Goal: Task Accomplishment & Management: Manage account settings

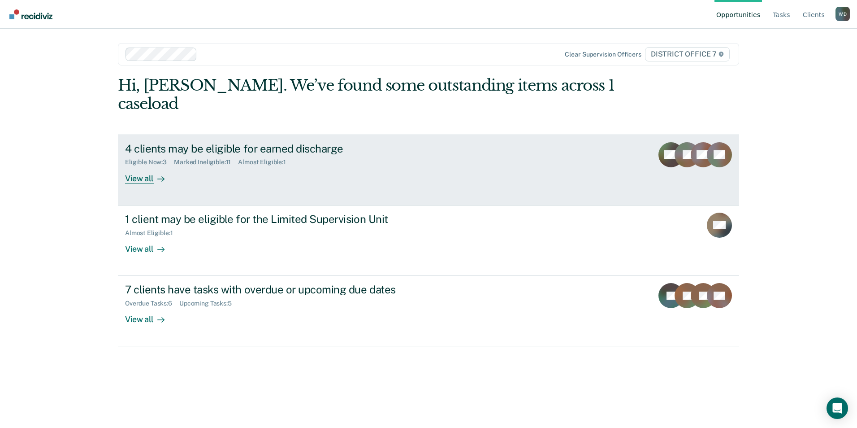
click at [675, 142] on rect at bounding box center [686, 154] width 25 height 25
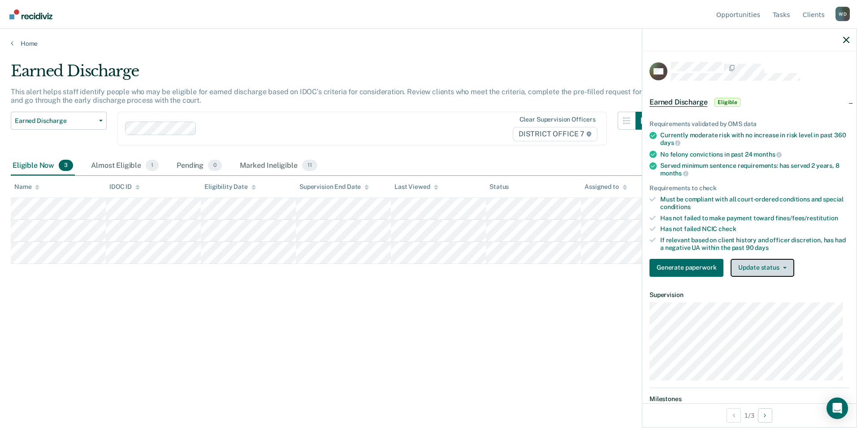
click at [764, 269] on button "Update status" at bounding box center [761, 268] width 63 height 18
click at [761, 301] on button "Mark Ineligible" at bounding box center [773, 303] width 86 height 14
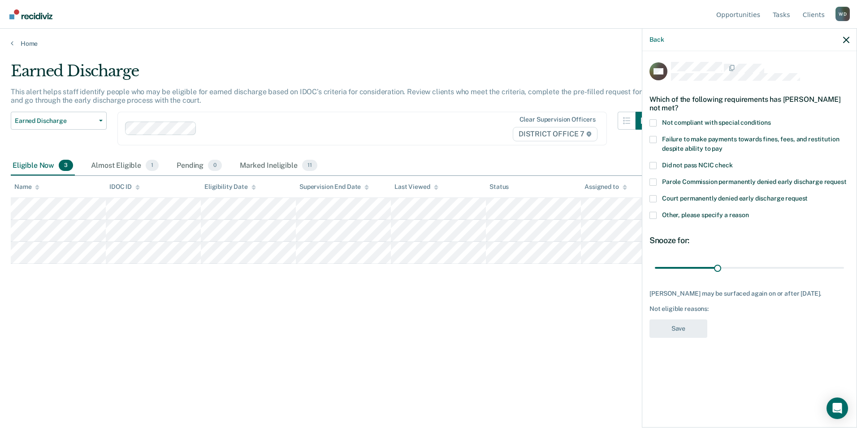
click at [651, 212] on span at bounding box center [652, 215] width 7 height 7
click at [749, 212] on input "Other, please specify a reason" at bounding box center [749, 212] width 0 height 0
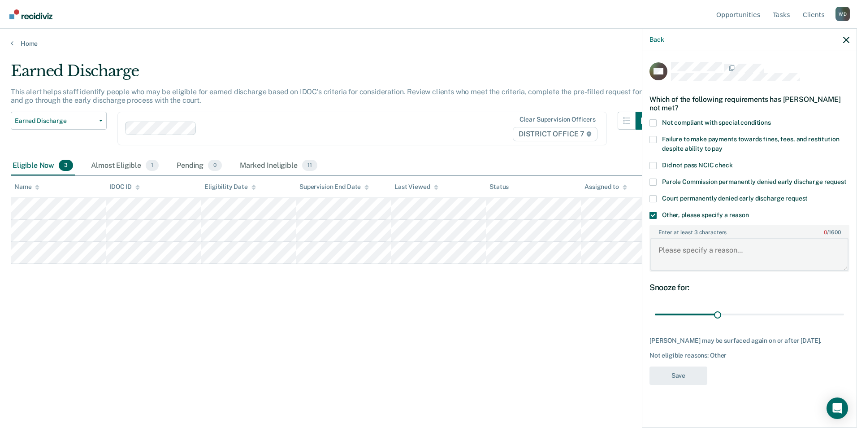
click at [714, 261] on textarea "Enter at least 3 characters 0 / 1600" at bounding box center [749, 254] width 198 height 33
type textarea "Needs to complete Wood Court first."
click at [673, 372] on button "Save" at bounding box center [678, 375] width 58 height 18
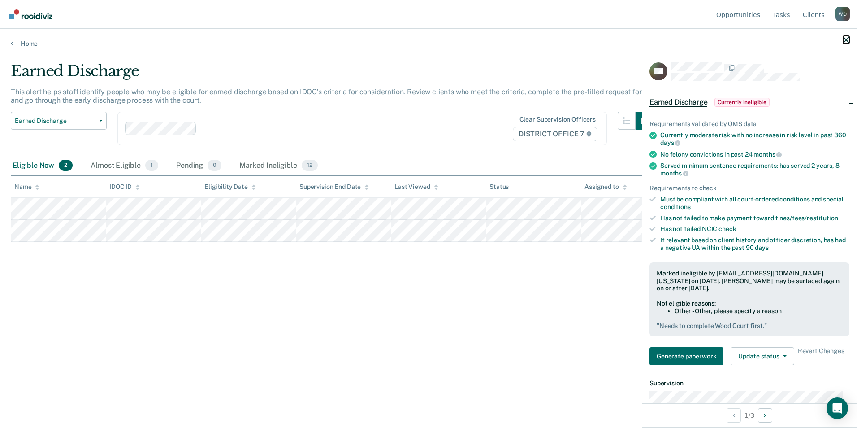
click at [845, 39] on icon "button" at bounding box center [846, 40] width 6 height 6
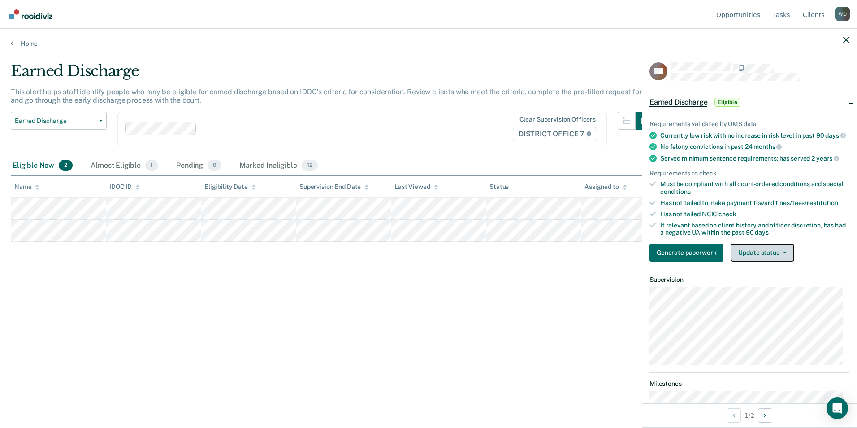
click at [763, 255] on button "Update status" at bounding box center [761, 252] width 63 height 18
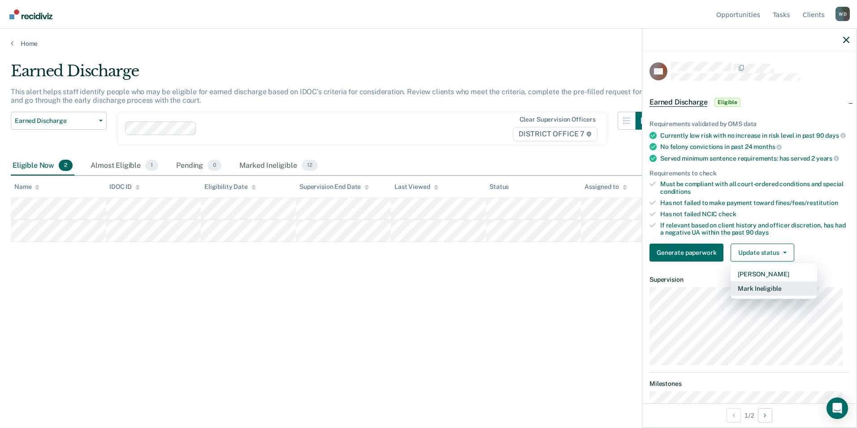
click at [762, 292] on button "Mark Ineligible" at bounding box center [773, 288] width 86 height 14
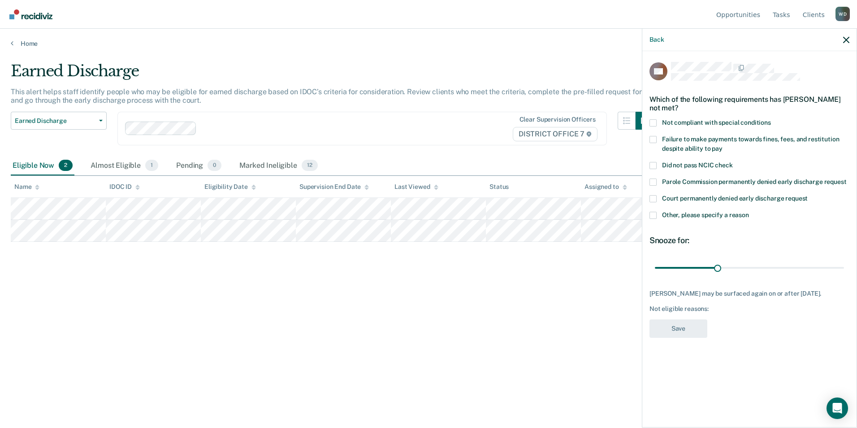
click at [651, 141] on span at bounding box center [652, 139] width 7 height 7
click at [722, 145] on input "Failure to make payments towards fines, fees, and restitution despite ability t…" at bounding box center [722, 145] width 0 height 0
click at [693, 334] on button "Save" at bounding box center [678, 328] width 58 height 18
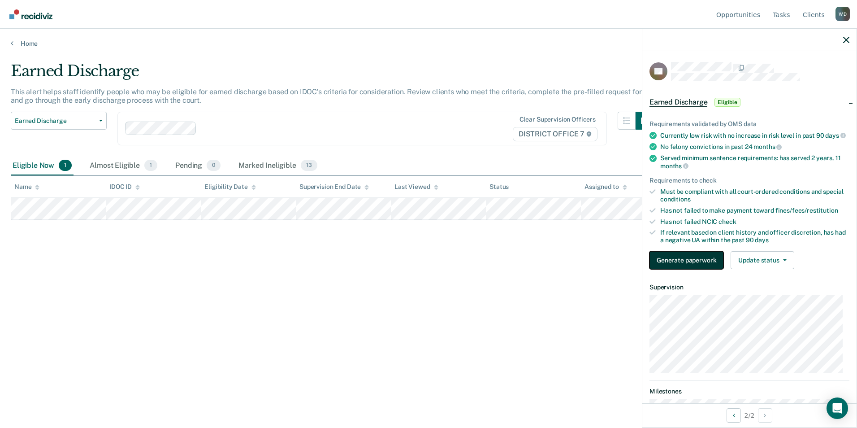
click at [669, 263] on button "Generate paperwork" at bounding box center [686, 260] width 74 height 18
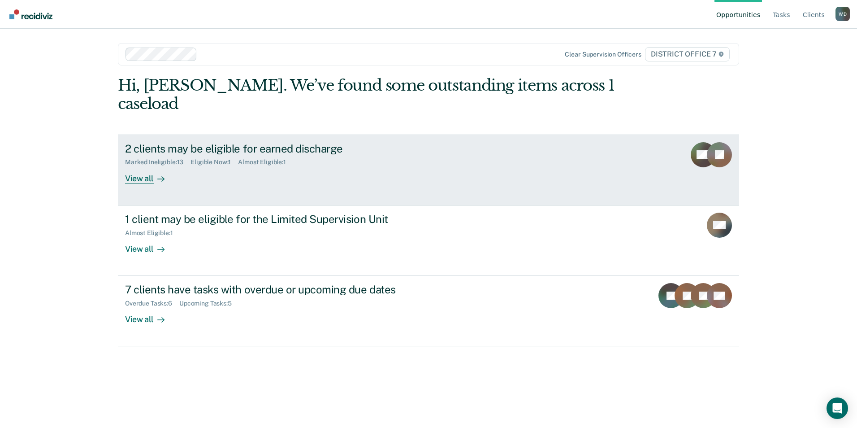
click at [138, 166] on div "View all" at bounding box center [150, 174] width 50 height 17
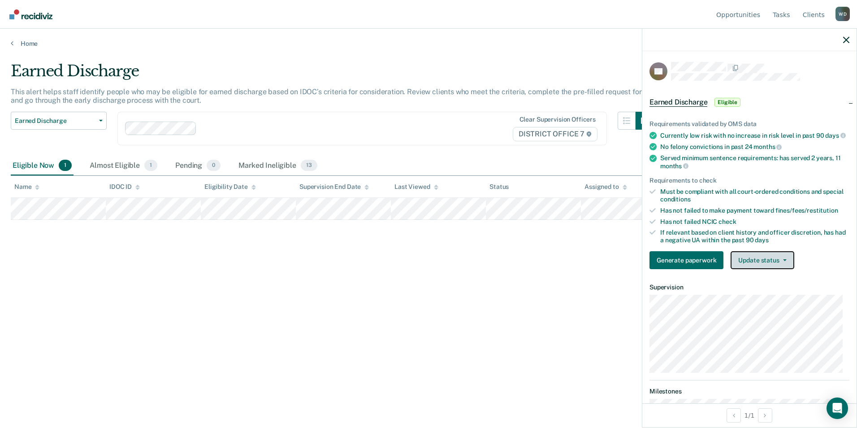
click at [772, 269] on button "Update status" at bounding box center [761, 260] width 63 height 18
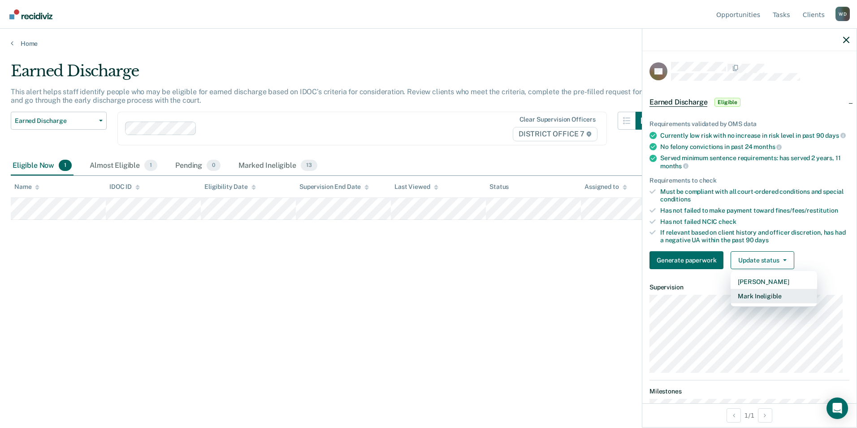
click at [767, 299] on button "Mark Ineligible" at bounding box center [773, 296] width 86 height 14
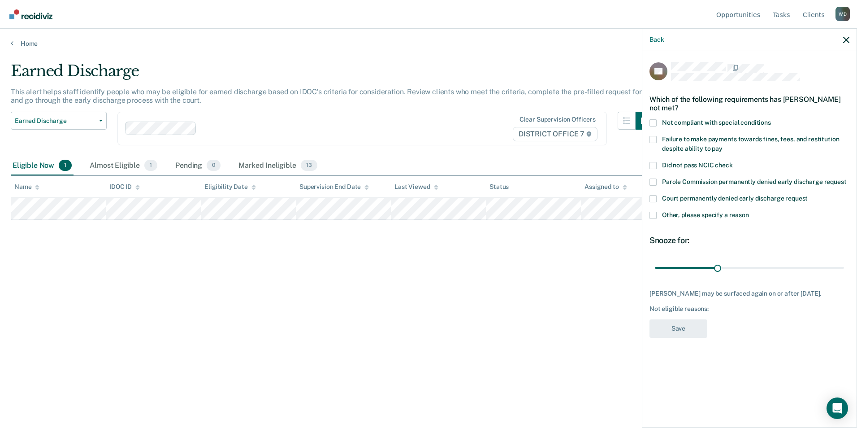
click at [653, 213] on span at bounding box center [652, 215] width 7 height 7
click at [749, 212] on input "Other, please specify a reason" at bounding box center [749, 212] width 0 height 0
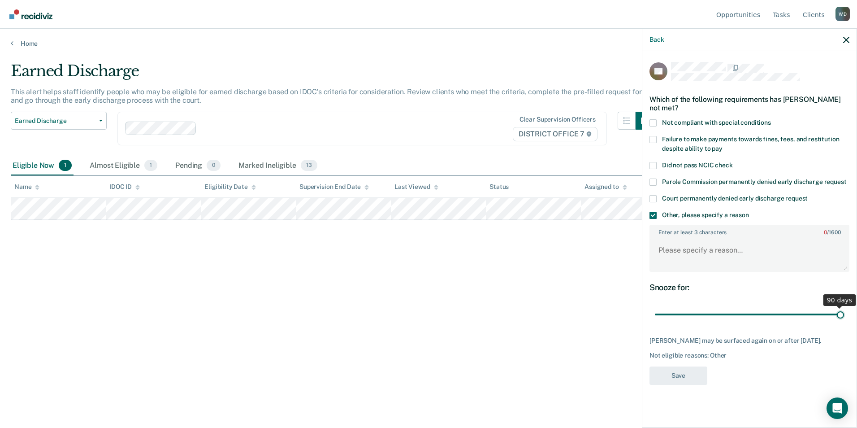
drag, startPoint x: 718, startPoint y: 314, endPoint x: 848, endPoint y: 316, distance: 129.5
type input "90"
click at [844, 316] on input "range" at bounding box center [749, 315] width 189 height 16
click at [730, 259] on textarea "Enter at least 3 characters 0 / 1600" at bounding box center [749, 254] width 198 height 33
type textarea "Must complete Vet Court 1st."
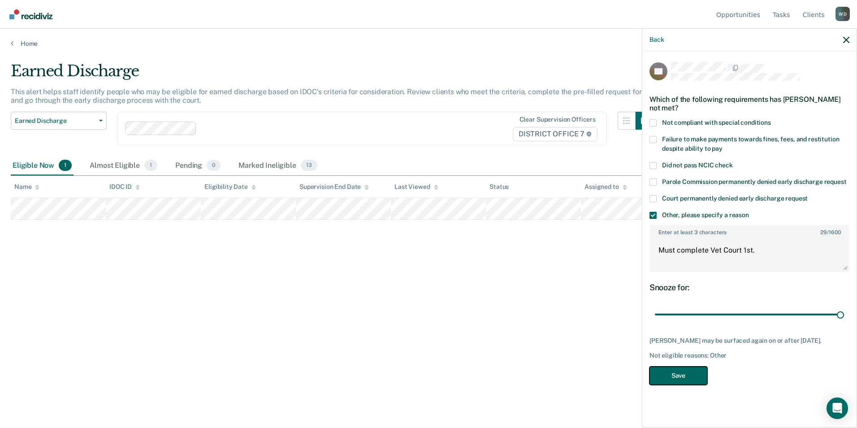
click at [673, 378] on button "Save" at bounding box center [678, 375] width 58 height 18
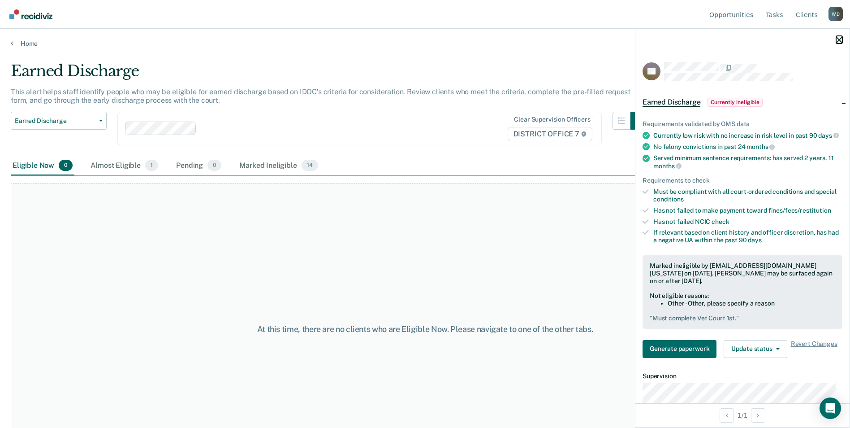
click at [838, 41] on icon "button" at bounding box center [839, 40] width 6 height 6
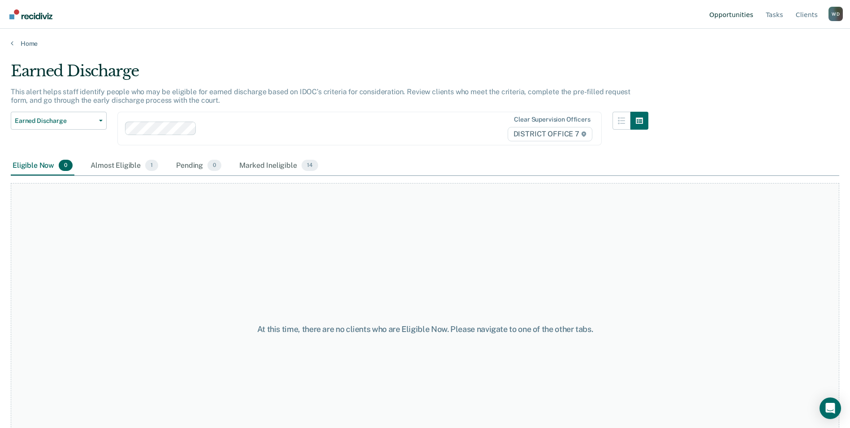
click at [737, 15] on link "Opportunities" at bounding box center [732, 14] width 48 height 29
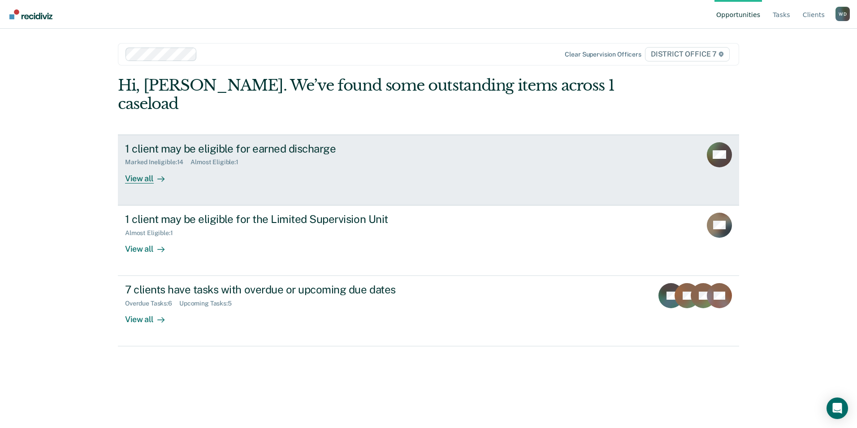
click at [168, 166] on div "View all" at bounding box center [150, 174] width 50 height 17
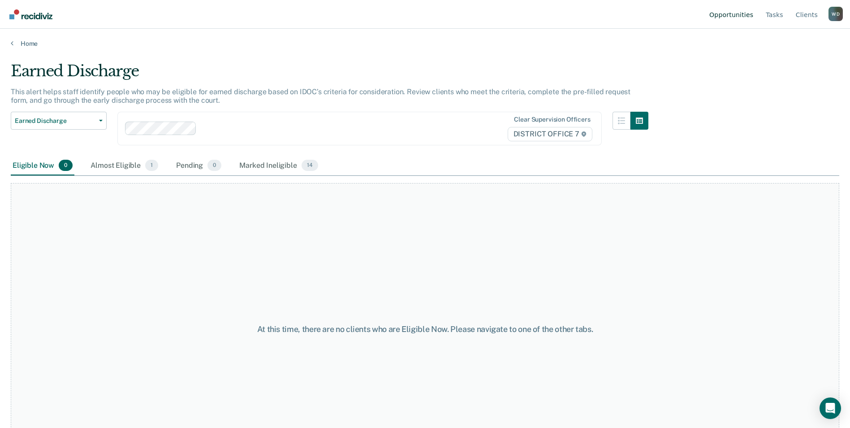
click at [750, 17] on link "Opportunities" at bounding box center [732, 14] width 48 height 29
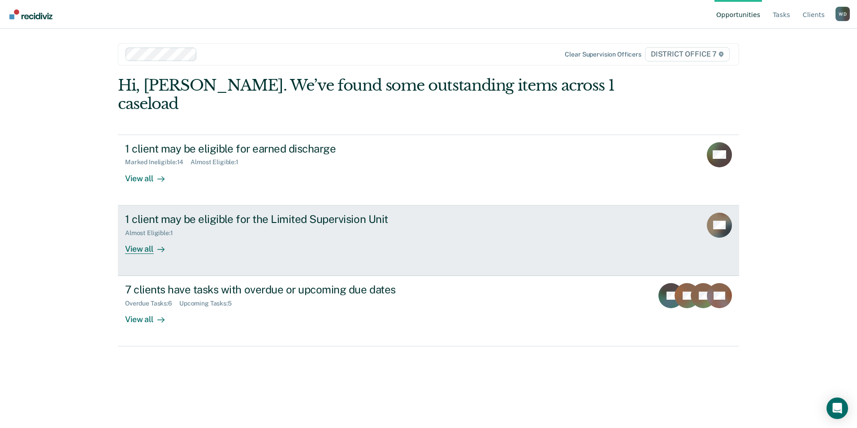
click at [160, 246] on icon at bounding box center [160, 249] width 7 height 7
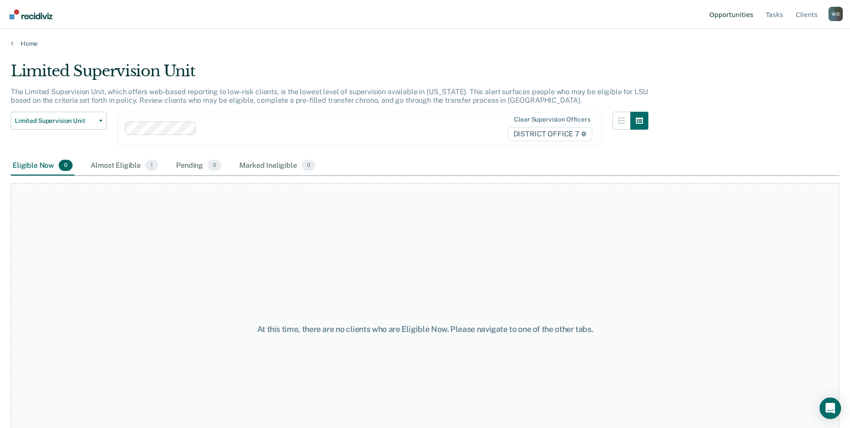
click at [732, 14] on link "Opportunities" at bounding box center [732, 14] width 48 height 29
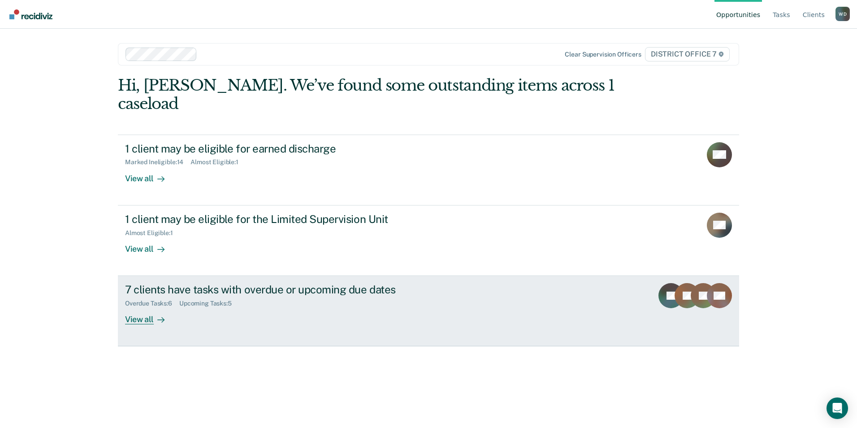
click at [201, 307] on link "7 clients have tasks with overdue or upcoming due dates Overdue Tasks : 6 Upcom…" at bounding box center [428, 311] width 621 height 70
